Goal: Find specific page/section: Find specific page/section

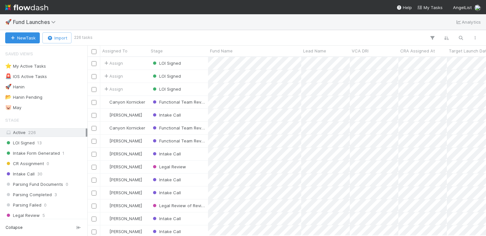
scroll to position [179, 399]
click at [31, 141] on span "LOI Signed" at bounding box center [19, 143] width 29 height 8
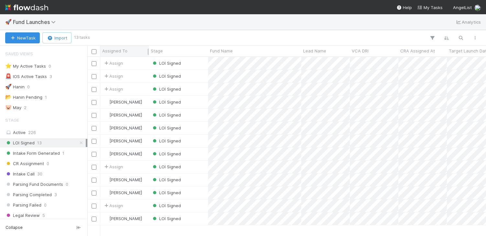
click at [113, 53] on span "Assigned To" at bounding box center [114, 51] width 25 height 6
click at [113, 53] on div "Sort A → Z Sort Z → A" at bounding box center [243, 118] width 486 height 236
click at [26, 129] on div "Active 226" at bounding box center [45, 132] width 81 height 8
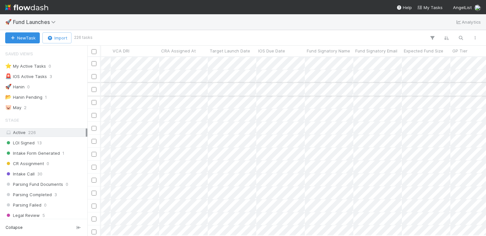
scroll to position [0, 118]
